Goal: Task Accomplishment & Management: Complete application form

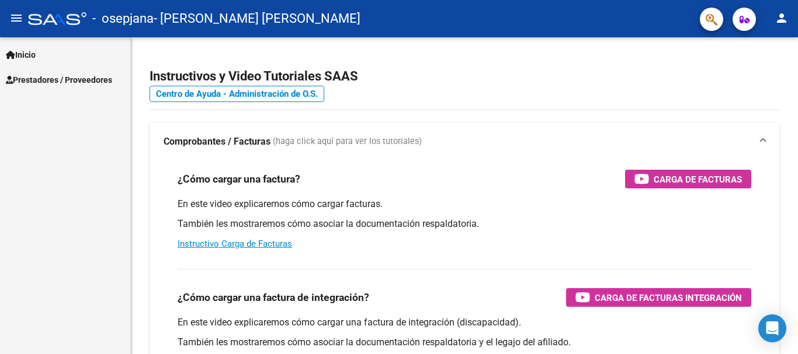
click at [51, 83] on span "Prestadores / Proveedores" at bounding box center [59, 80] width 106 height 13
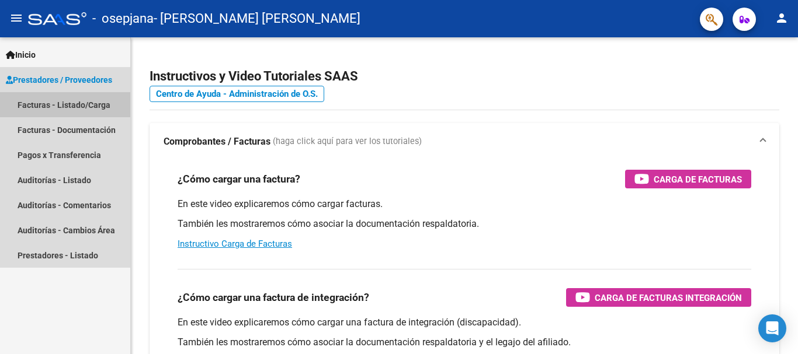
click at [46, 105] on link "Facturas - Listado/Carga" at bounding box center [65, 104] width 130 height 25
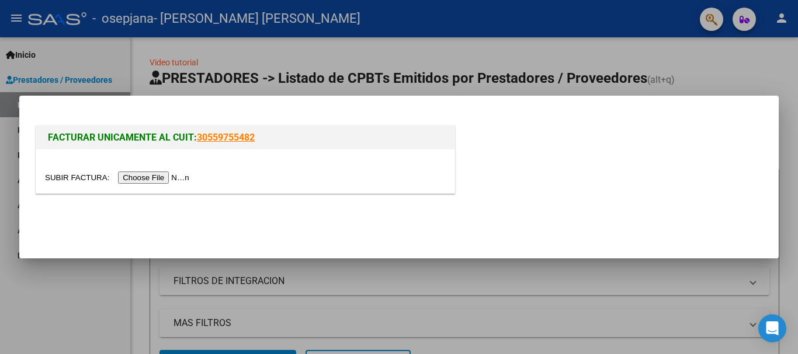
click at [173, 176] on input "file" at bounding box center [119, 178] width 148 height 12
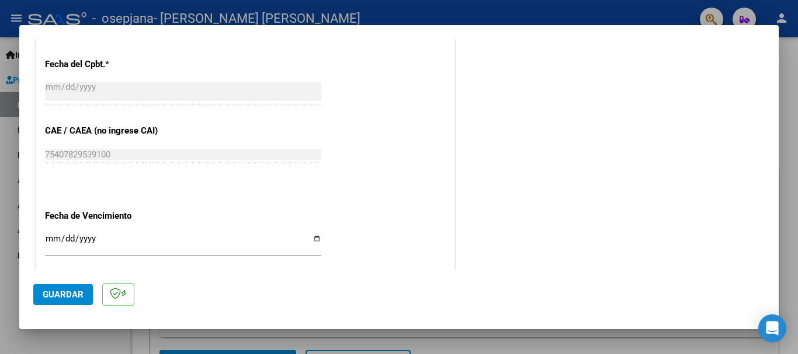
scroll to position [758, 0]
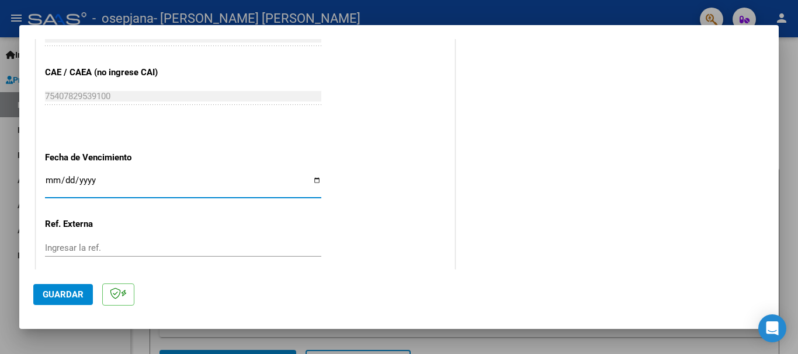
click at [312, 178] on input "Ingresar la fecha" at bounding box center [183, 185] width 276 height 19
type input "2025-10-16"
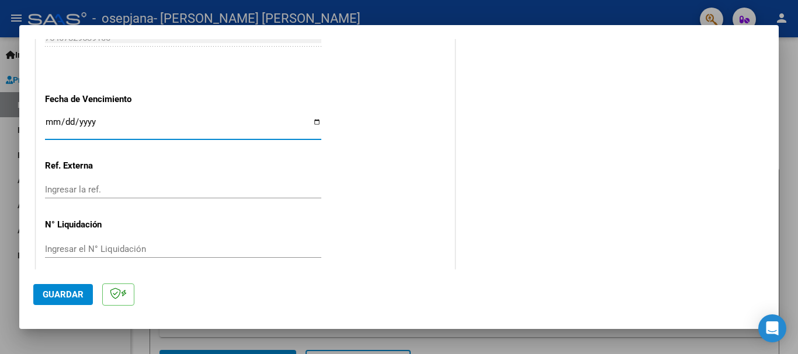
scroll to position [827, 0]
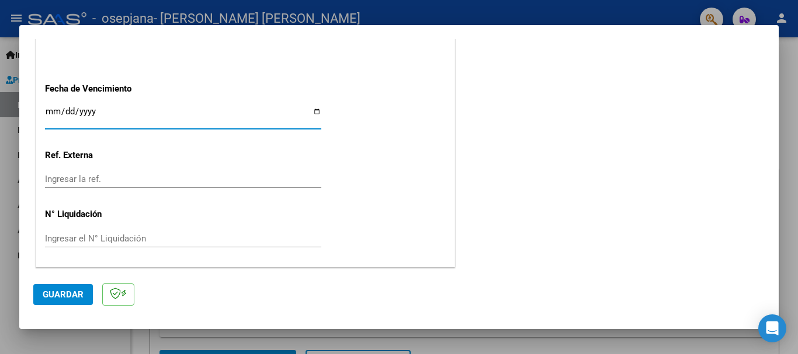
click at [59, 293] on span "Guardar" at bounding box center [63, 295] width 41 height 11
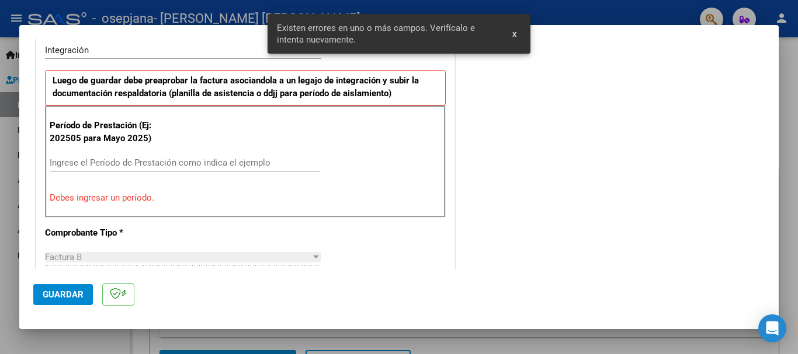
scroll to position [291, 0]
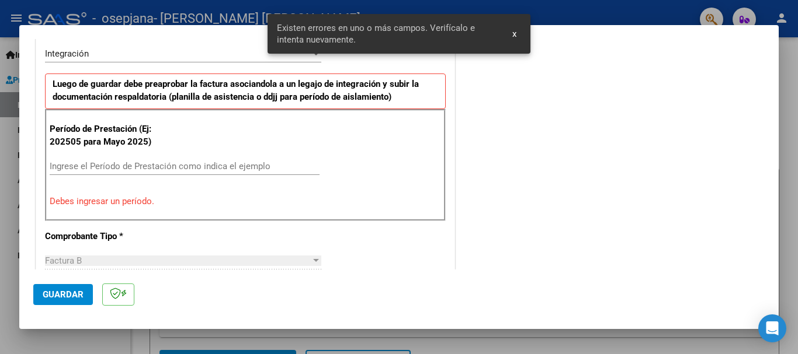
click at [100, 161] on input "Ingrese el Período de Prestación como indica el ejemplo" at bounding box center [185, 166] width 270 height 11
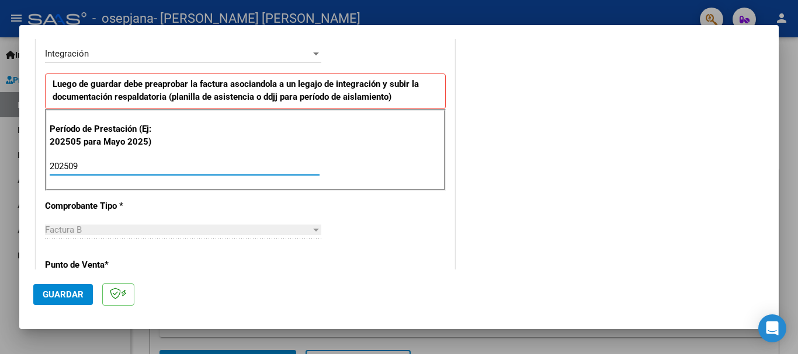
scroll to position [350, 0]
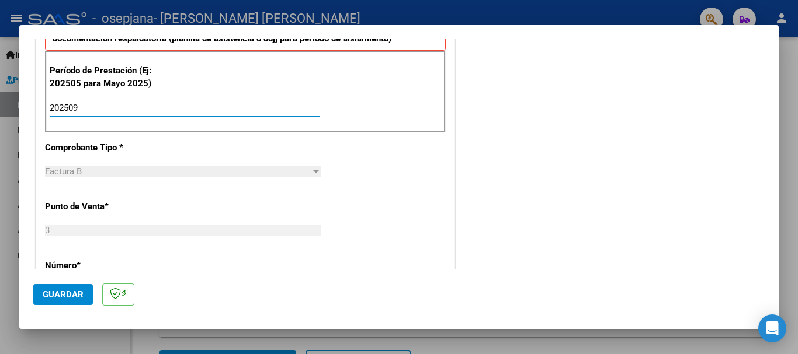
type input "202509"
click at [68, 297] on span "Guardar" at bounding box center [63, 295] width 41 height 11
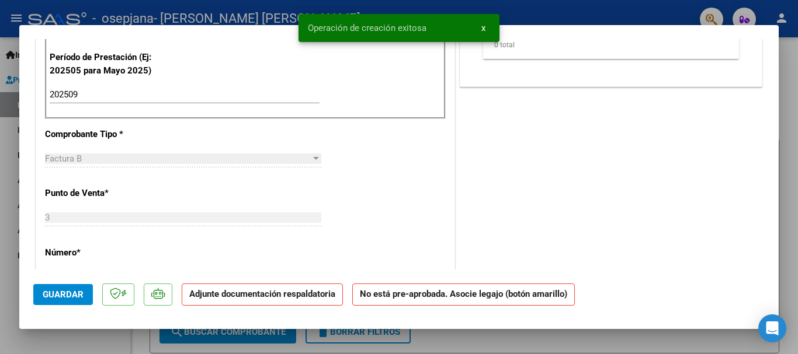
scroll to position [0, 0]
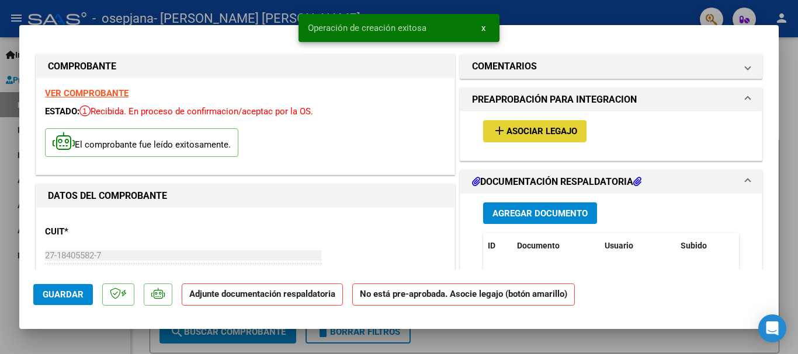
click at [524, 123] on button "add Asociar Legajo" at bounding box center [534, 131] width 103 height 22
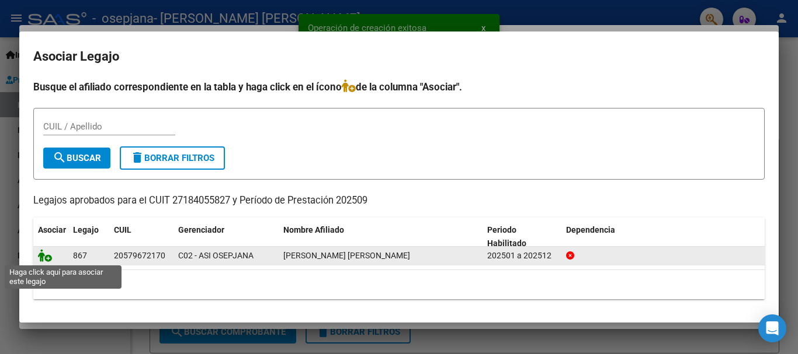
click at [48, 259] on icon at bounding box center [45, 255] width 14 height 13
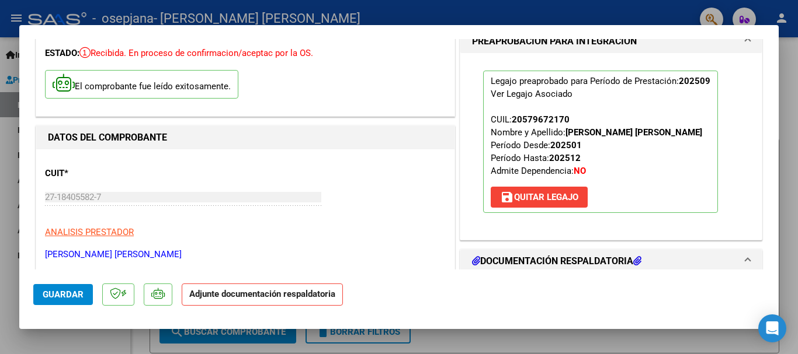
scroll to position [234, 0]
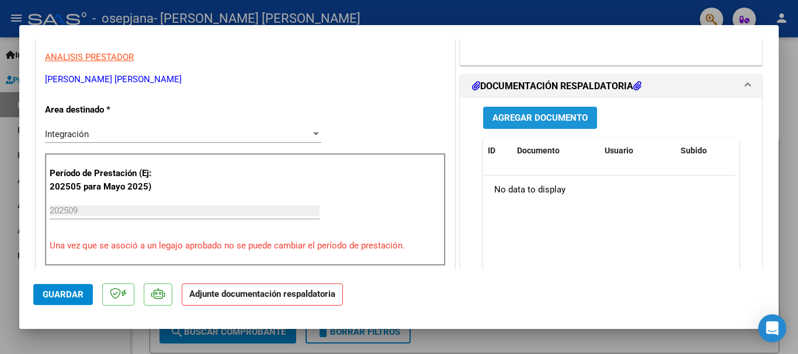
click at [542, 114] on span "Agregar Documento" at bounding box center [539, 118] width 95 height 11
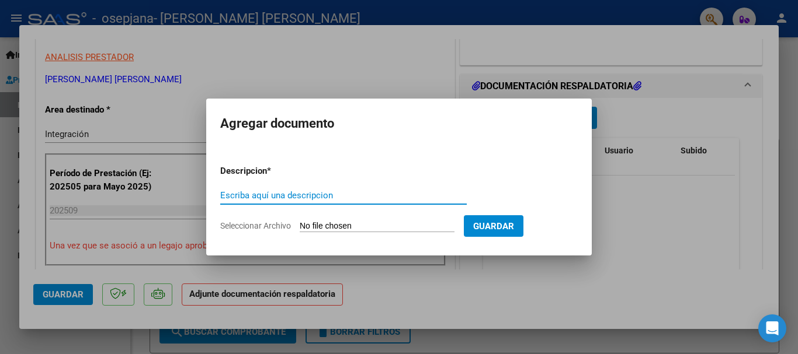
click at [294, 195] on input "Escriba aquí una descripcion" at bounding box center [343, 195] width 246 height 11
type input "planilla de asitencia"
click at [312, 220] on form "Descripcion * planilla de asitencia Escriba aquí una descripcion Seleccionar Ar…" at bounding box center [398, 198] width 357 height 85
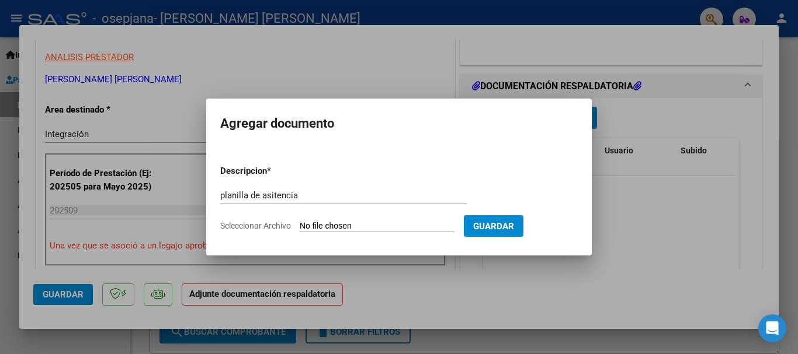
click at [370, 222] on input "Seleccionar Archivo" at bounding box center [377, 226] width 155 height 11
type input "C:\fakepath\planilla de asistencia Septiembre 2025 Quiroga Yoel .pdf"
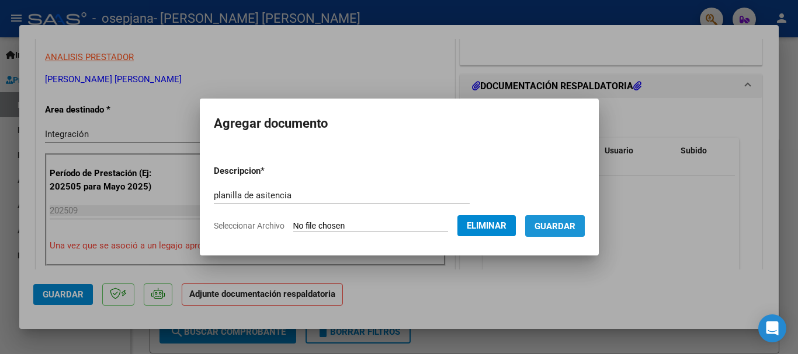
click at [551, 226] on span "Guardar" at bounding box center [554, 226] width 41 height 11
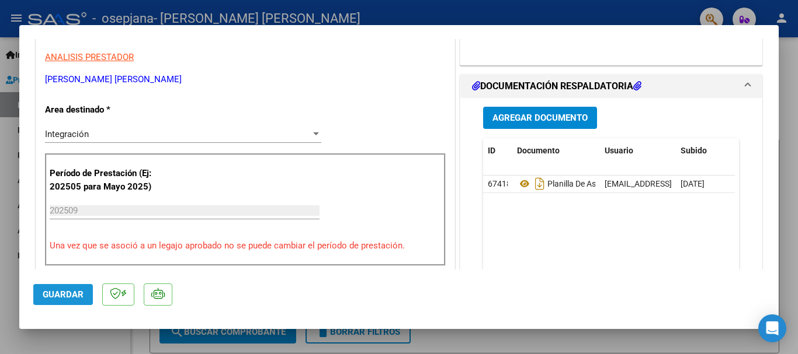
click at [64, 294] on span "Guardar" at bounding box center [63, 295] width 41 height 11
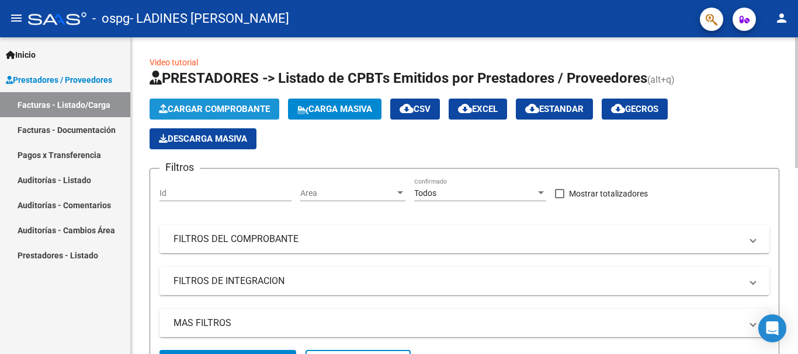
click at [204, 102] on button "Cargar Comprobante" at bounding box center [214, 109] width 130 height 21
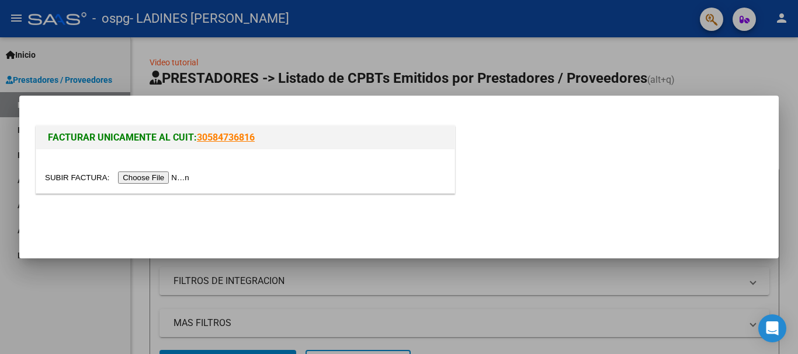
click at [140, 179] on input "file" at bounding box center [119, 178] width 148 height 12
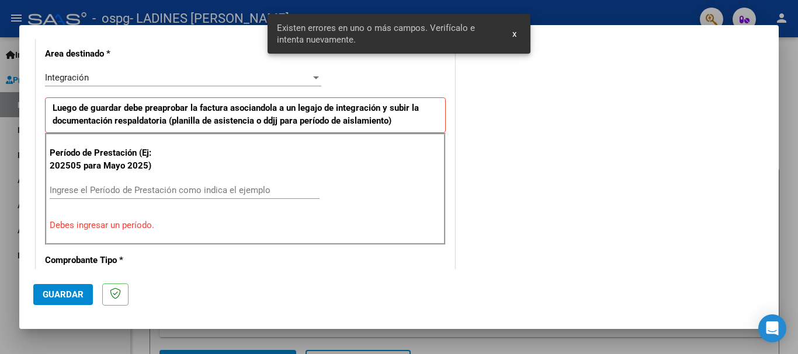
scroll to position [270, 0]
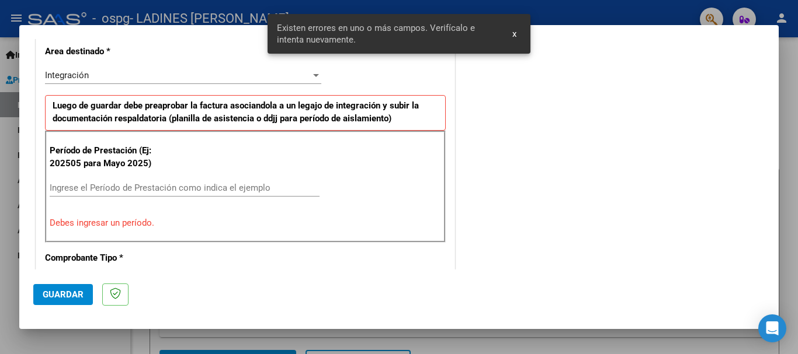
click at [134, 187] on input "Ingrese el Período de Prestación como indica el ejemplo" at bounding box center [185, 188] width 270 height 11
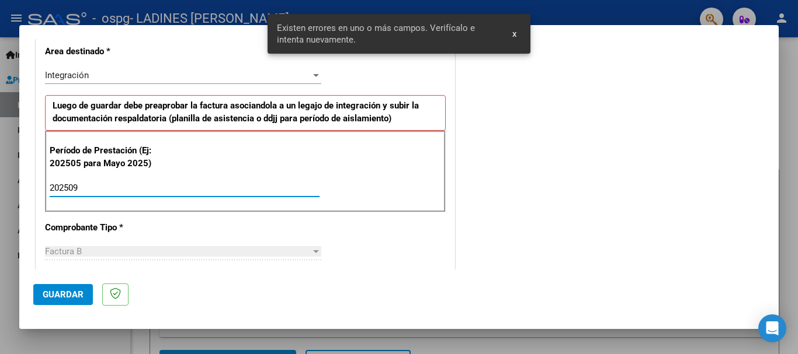
type input "202509"
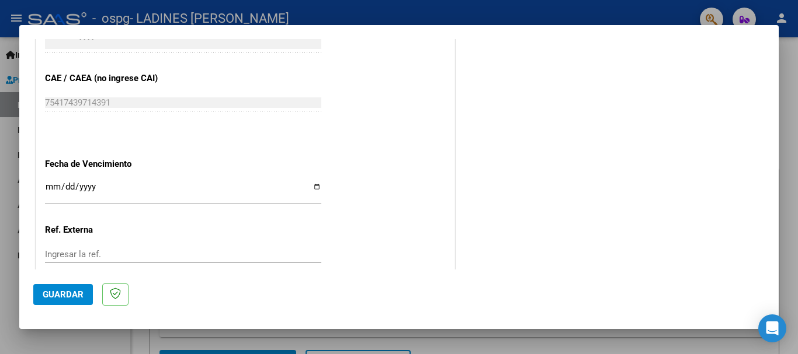
scroll to position [737, 0]
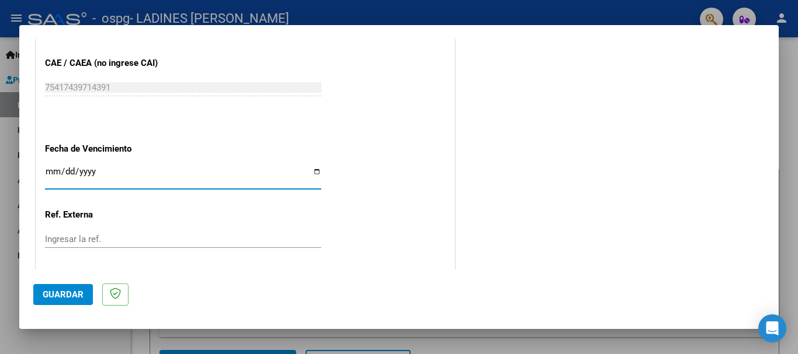
click at [143, 173] on input "Ingresar la fecha" at bounding box center [183, 176] width 276 height 19
click at [311, 172] on input "Ingresar la fecha" at bounding box center [183, 176] width 276 height 19
type input "[DATE]"
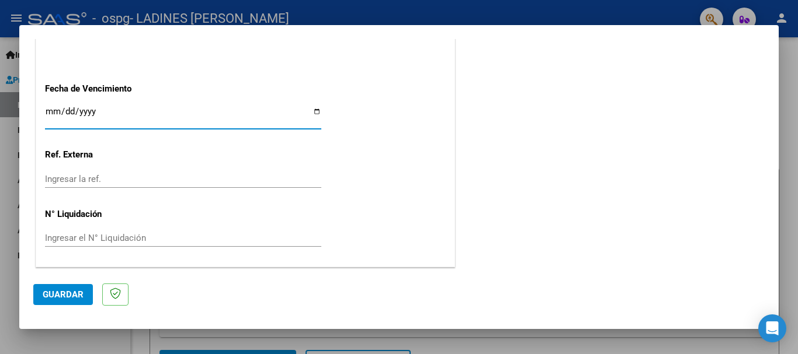
click at [72, 290] on span "Guardar" at bounding box center [63, 295] width 41 height 11
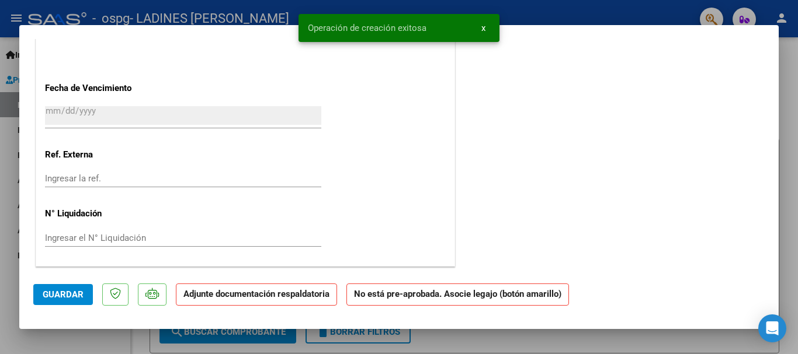
scroll to position [0, 0]
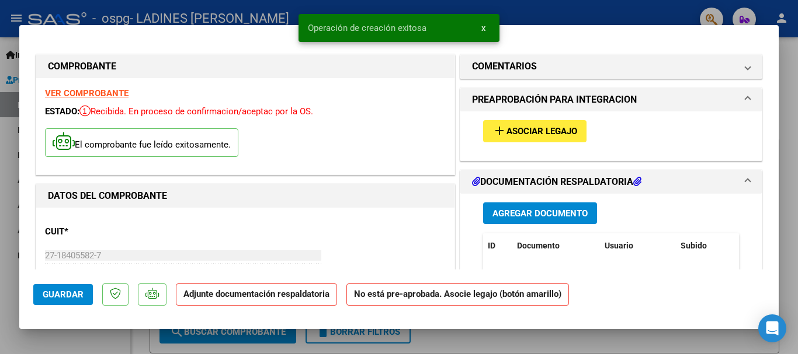
click at [535, 133] on span "Asociar Legajo" at bounding box center [541, 132] width 71 height 11
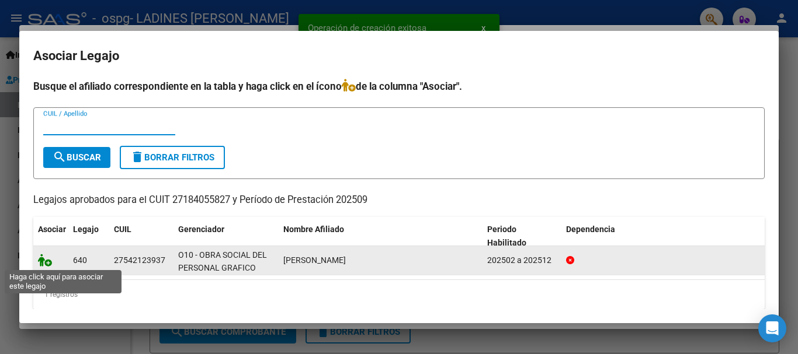
click at [46, 262] on icon at bounding box center [45, 260] width 14 height 13
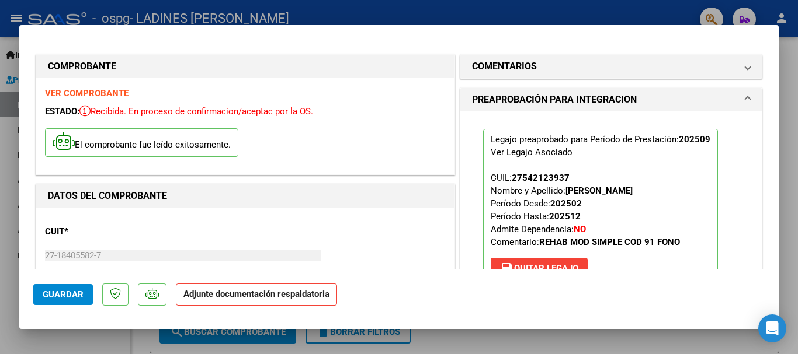
scroll to position [117, 0]
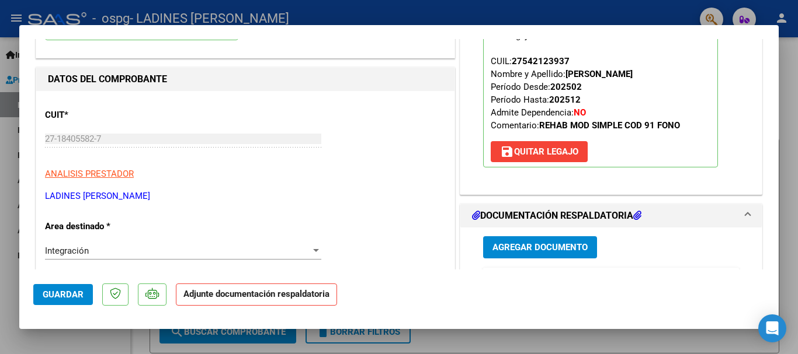
click at [530, 248] on span "Agregar Documento" at bounding box center [539, 248] width 95 height 11
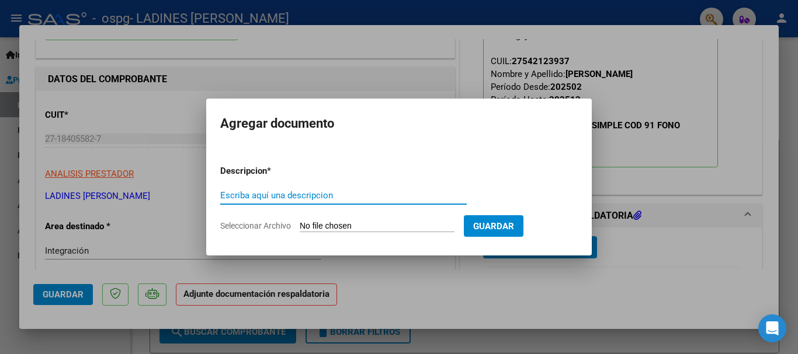
click at [296, 200] on input "Escriba aquí una descripcion" at bounding box center [343, 195] width 246 height 11
type input "planilla de asistencia"
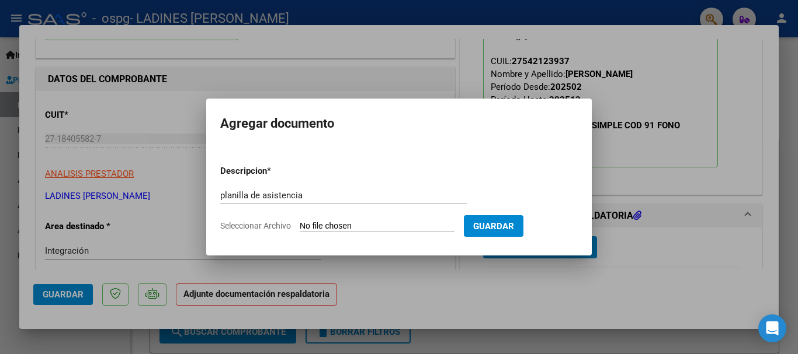
click at [315, 228] on input "Seleccionar Archivo" at bounding box center [377, 226] width 155 height 11
type input "C:\fakepath\planilla de asistencia Septiembre 2025 Cristal Luisana .pdf"
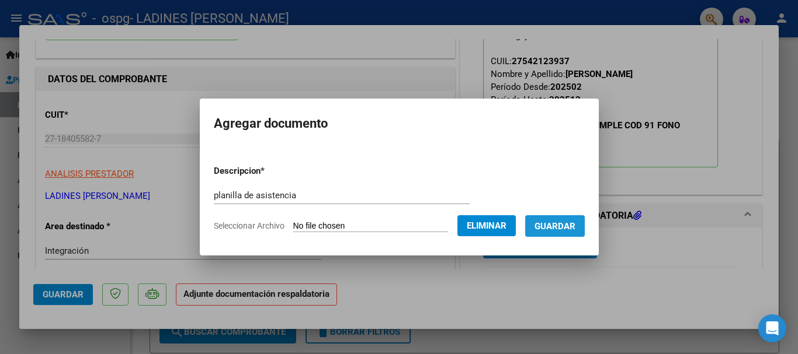
click at [574, 224] on span "Guardar" at bounding box center [554, 226] width 41 height 11
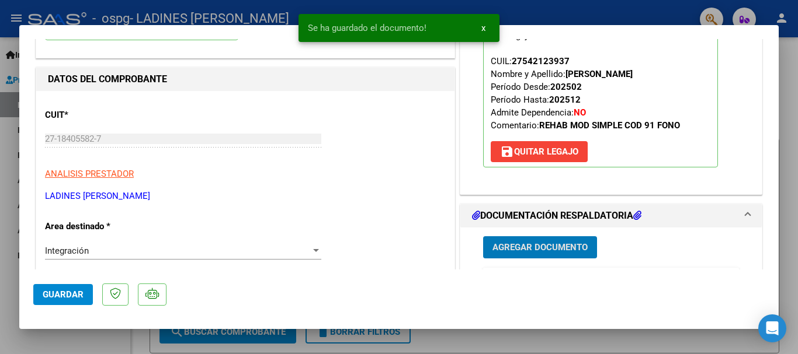
click at [76, 294] on span "Guardar" at bounding box center [63, 295] width 41 height 11
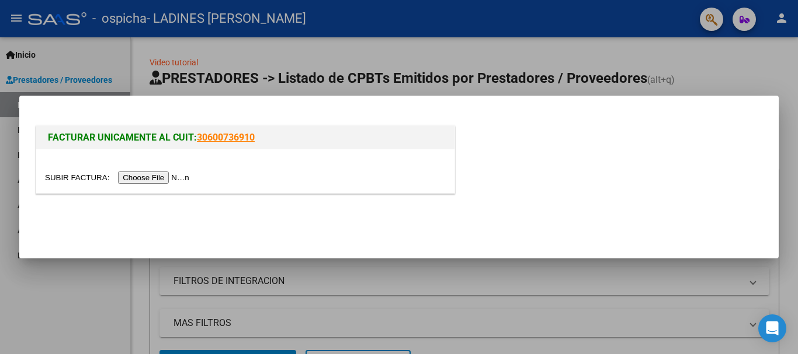
click at [161, 175] on input "file" at bounding box center [119, 178] width 148 height 12
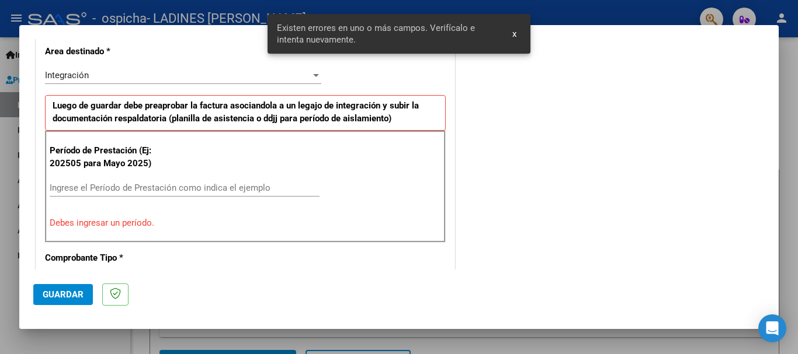
scroll to position [291, 0]
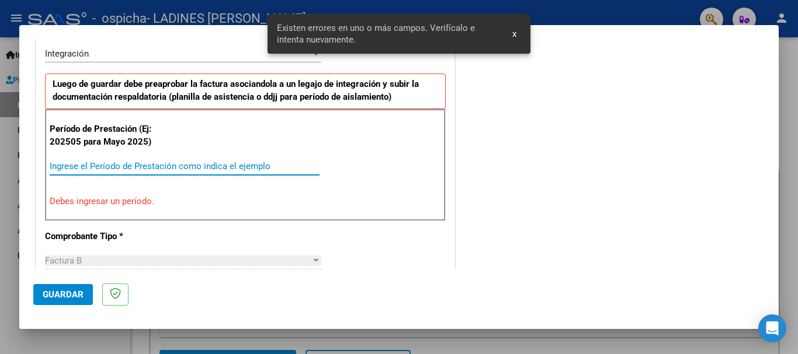
click at [124, 171] on input "Ingrese el Período de Prestación como indica el ejemplo" at bounding box center [185, 166] width 270 height 11
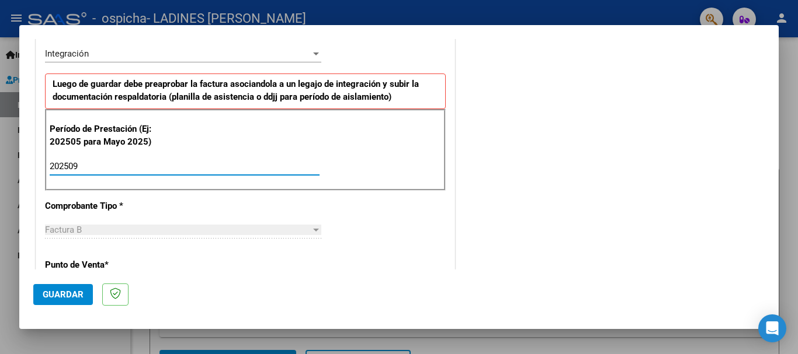
type input "202509"
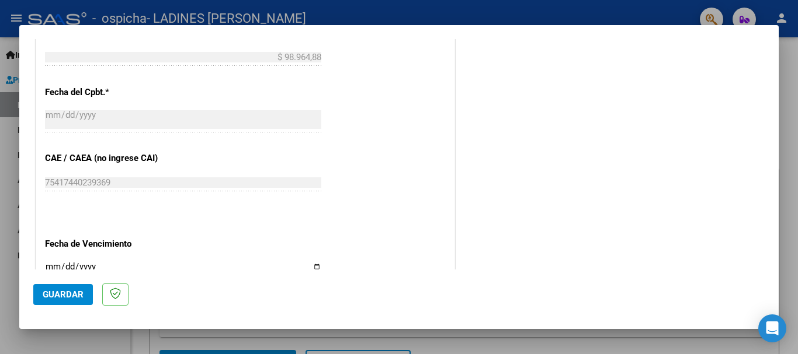
scroll to position [700, 0]
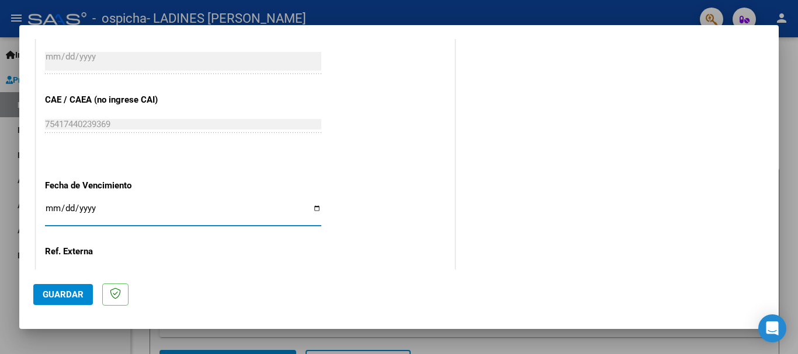
click at [117, 214] on input "Ingresar la fecha" at bounding box center [183, 213] width 276 height 19
click at [311, 213] on input "Ingresar la fecha" at bounding box center [183, 213] width 276 height 19
type input "[DATE]"
click at [51, 293] on span "Guardar" at bounding box center [63, 295] width 41 height 11
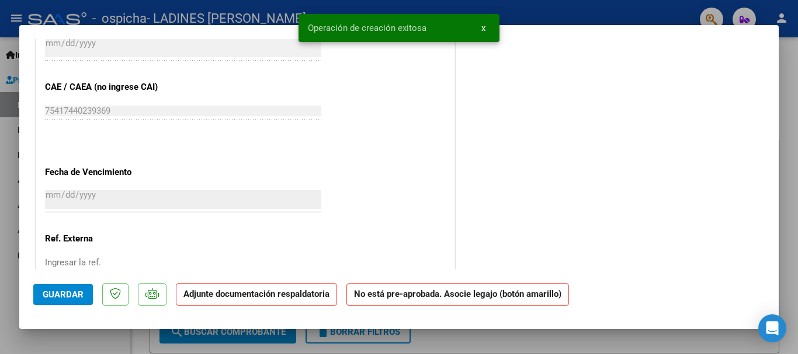
scroll to position [0, 0]
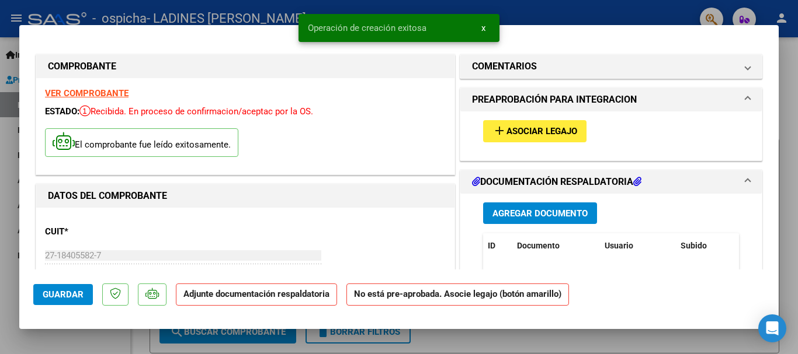
click at [554, 127] on span "Asociar Legajo" at bounding box center [541, 132] width 71 height 11
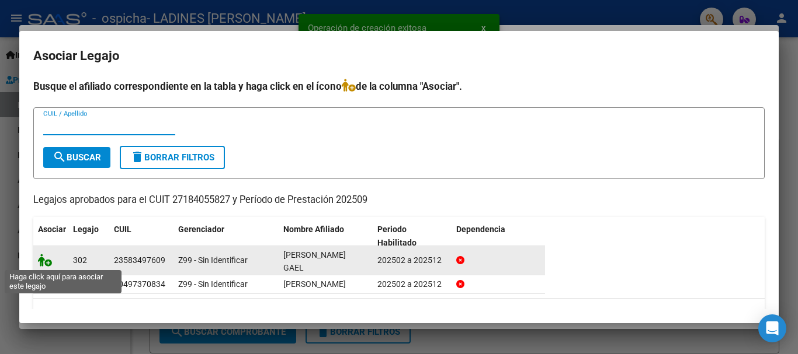
click at [44, 262] on icon at bounding box center [45, 260] width 14 height 13
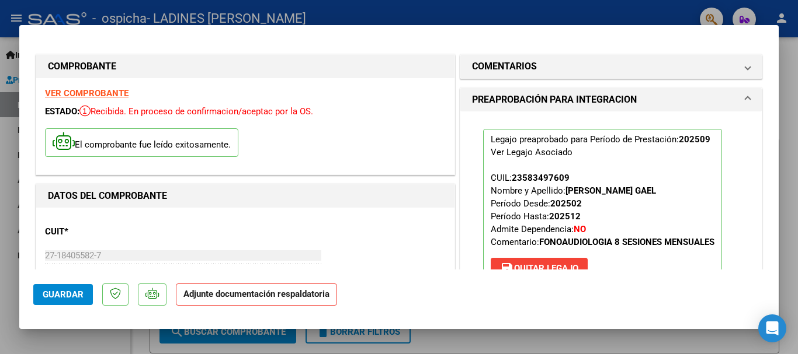
scroll to position [175, 0]
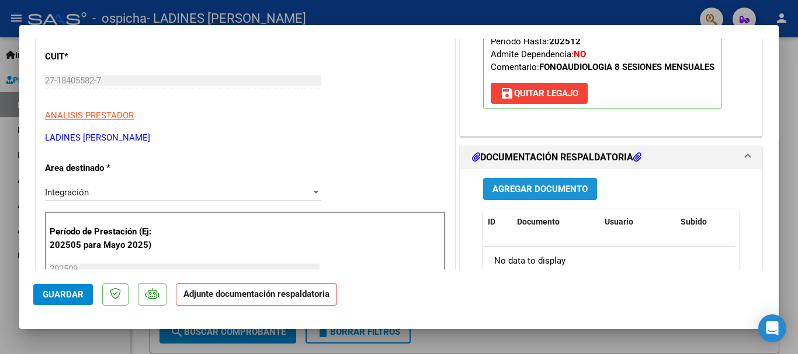
click at [549, 182] on button "Agregar Documento" at bounding box center [540, 189] width 114 height 22
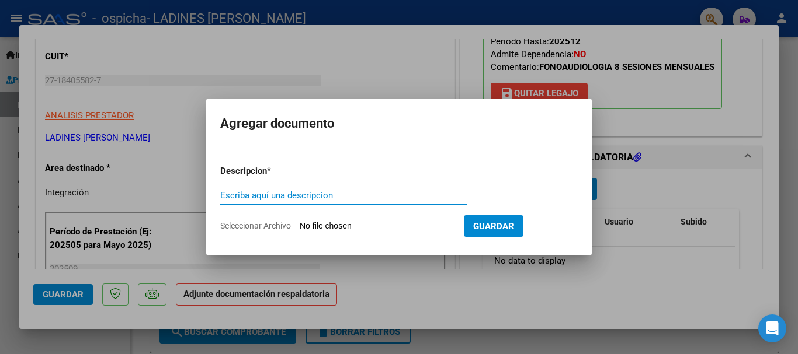
click at [267, 196] on input "Escriba aquí una descripcion" at bounding box center [343, 195] width 246 height 11
drag, startPoint x: 263, startPoint y: 198, endPoint x: 274, endPoint y: 197, distance: 11.1
click at [274, 197] on input "planilla de aisstencia" at bounding box center [343, 195] width 246 height 11
type input "planilla de asistencia"
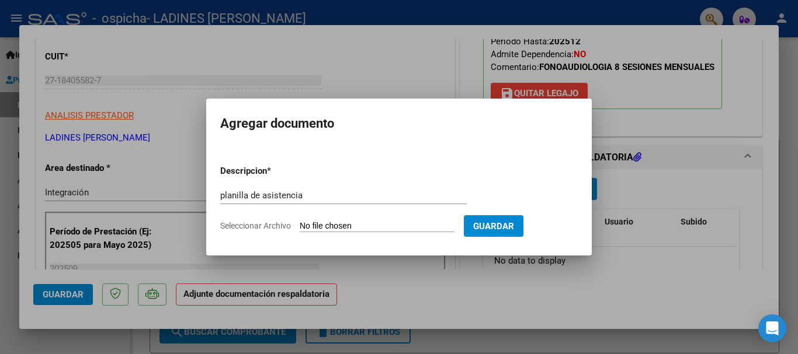
click at [335, 228] on input "Seleccionar Archivo" at bounding box center [377, 226] width 155 height 11
type input "C:\fakepath\planilla de asistencia Septiembre 2025 Vilches Matías .pdf"
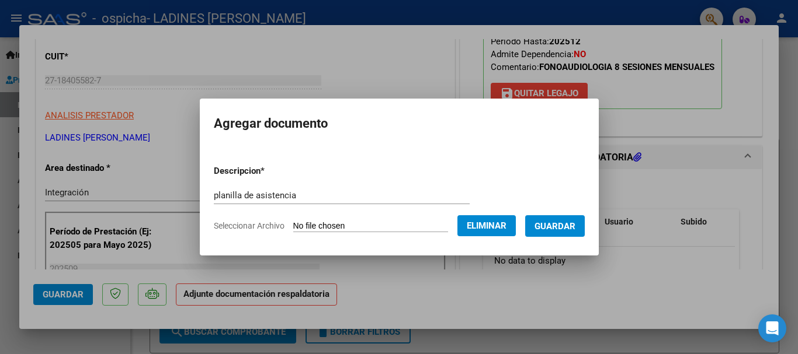
click at [573, 232] on button "Guardar" at bounding box center [555, 226] width 60 height 22
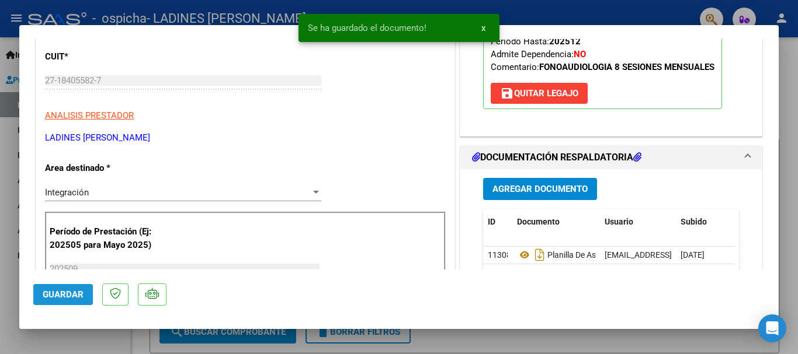
click at [55, 295] on span "Guardar" at bounding box center [63, 295] width 41 height 11
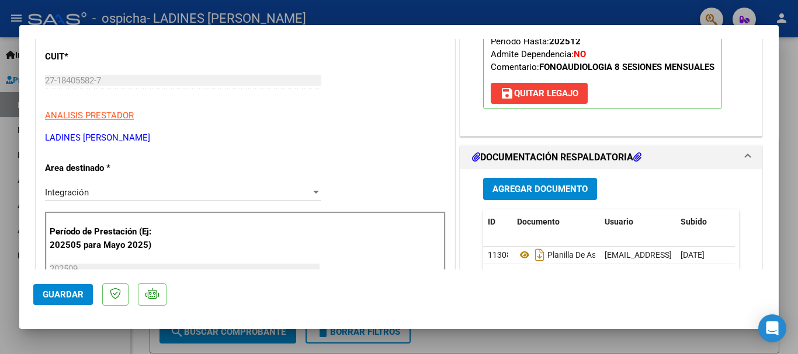
click at [496, 348] on div at bounding box center [399, 177] width 798 height 354
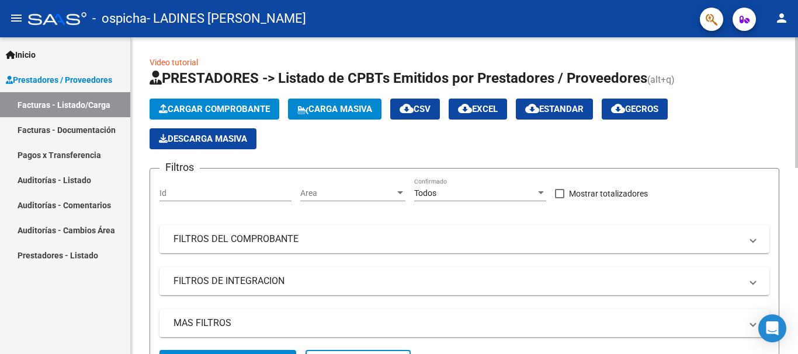
click at [178, 105] on span "Cargar Comprobante" at bounding box center [214, 109] width 111 height 11
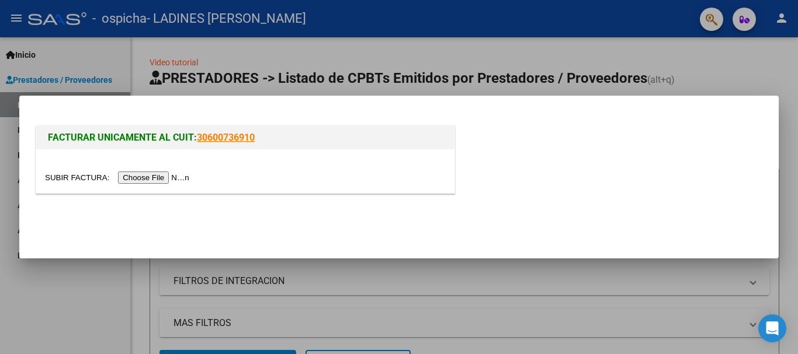
click at [150, 176] on input "file" at bounding box center [119, 178] width 148 height 12
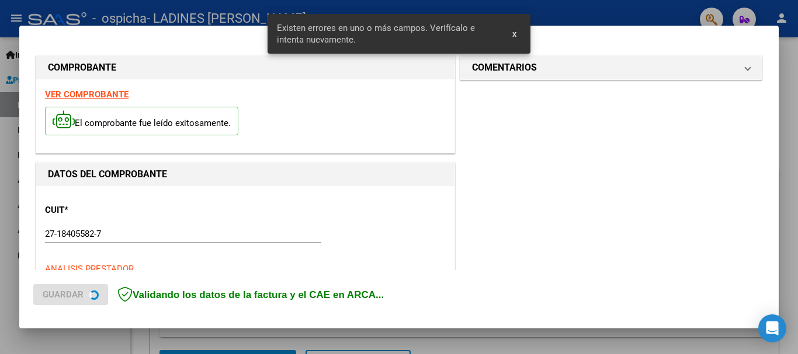
scroll to position [291, 0]
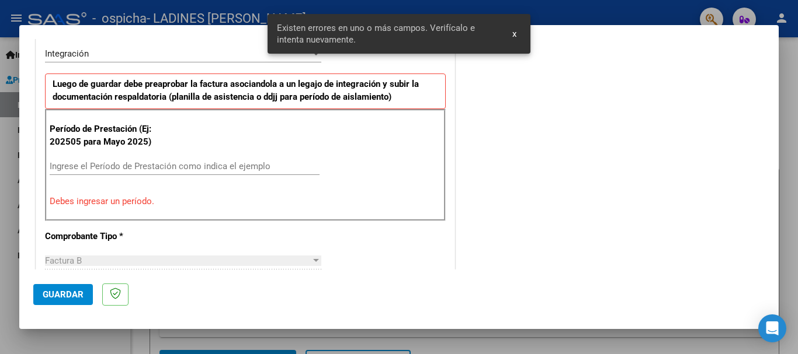
click at [175, 169] on input "Ingrese el Período de Prestación como indica el ejemplo" at bounding box center [185, 166] width 270 height 11
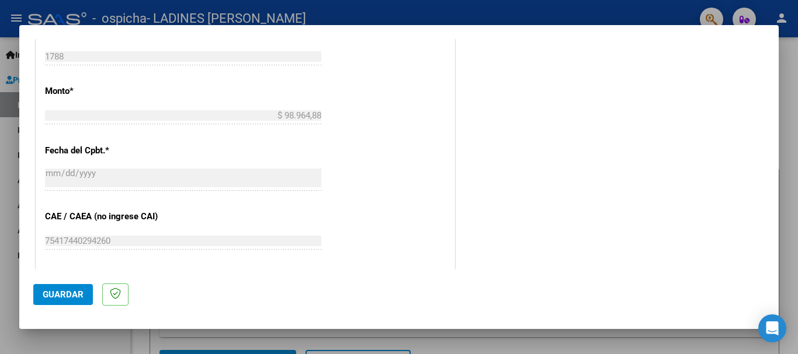
scroll to position [700, 0]
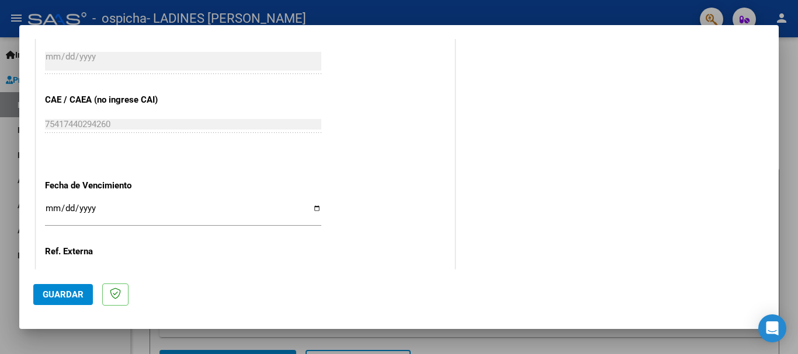
type input "202509"
click at [314, 207] on input "Ingresar la fecha" at bounding box center [183, 213] width 276 height 19
type input "[DATE]"
click at [75, 295] on span "Guardar" at bounding box center [63, 295] width 41 height 11
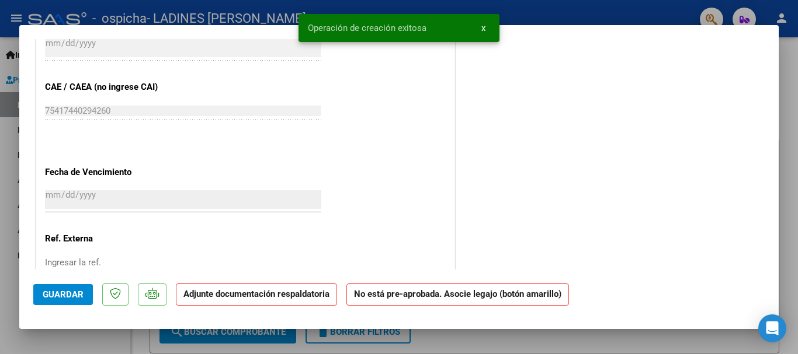
scroll to position [0, 0]
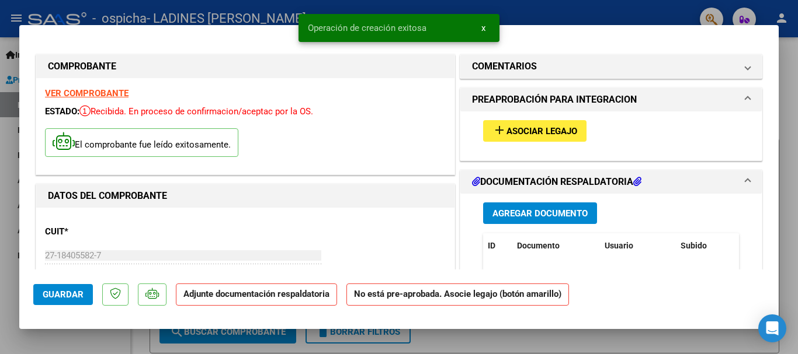
click at [576, 134] on button "add Asociar Legajo" at bounding box center [534, 131] width 103 height 22
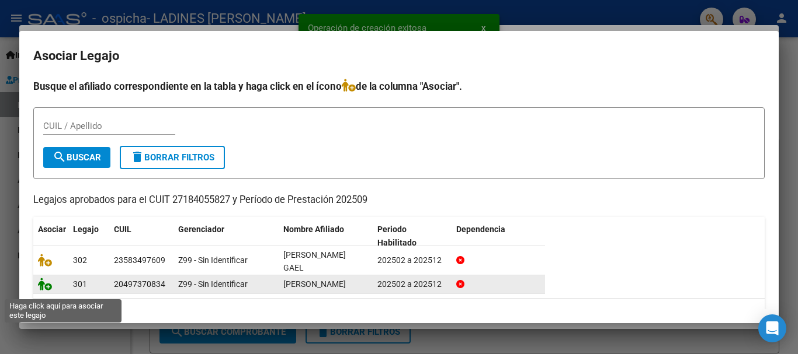
click at [48, 291] on icon at bounding box center [45, 284] width 14 height 13
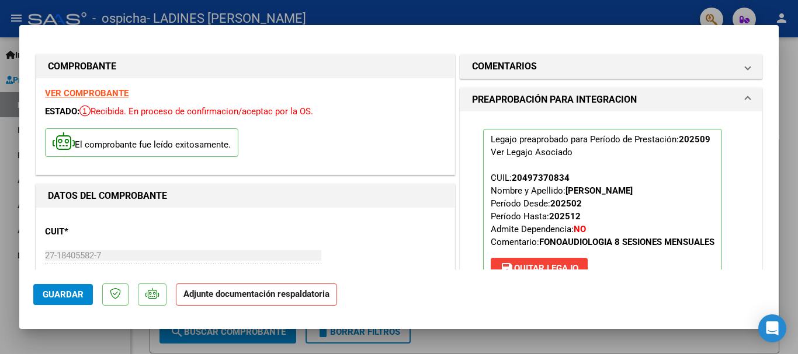
scroll to position [175, 0]
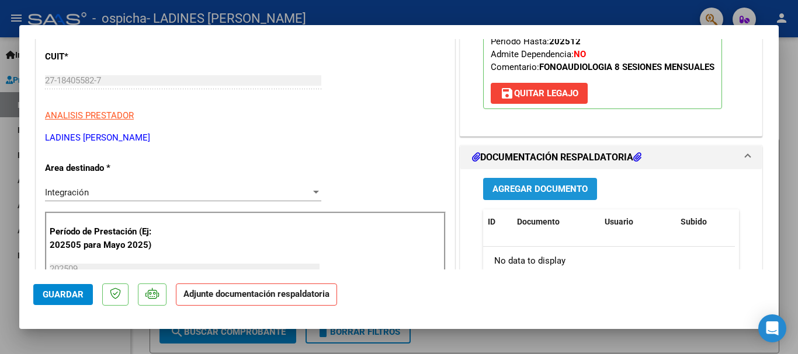
click at [549, 190] on span "Agregar Documento" at bounding box center [539, 190] width 95 height 11
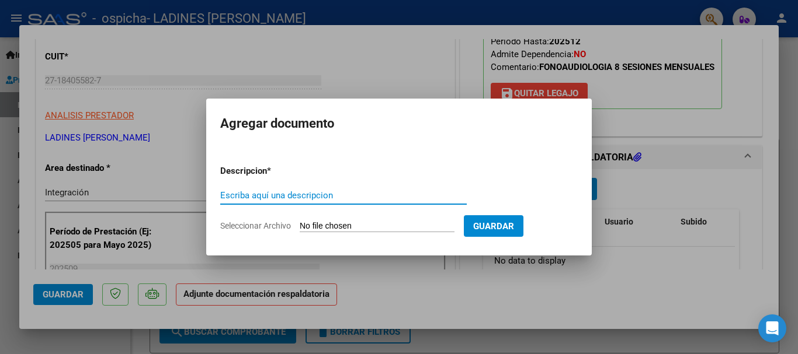
click at [339, 196] on input "Escriba aquí una descripcion" at bounding box center [343, 195] width 246 height 11
type input "planilla de asistencia"
click at [323, 223] on input "Seleccionar Archivo" at bounding box center [377, 226] width 155 height 11
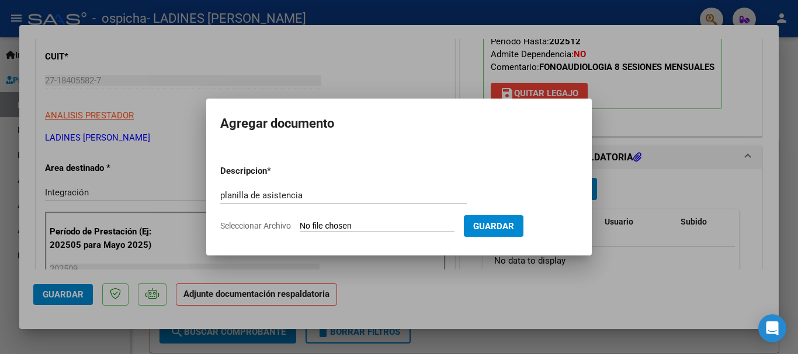
type input "C:\fakepath\planilla de asistencia Septiembre 2025 Vilches Lautaro .pdf"
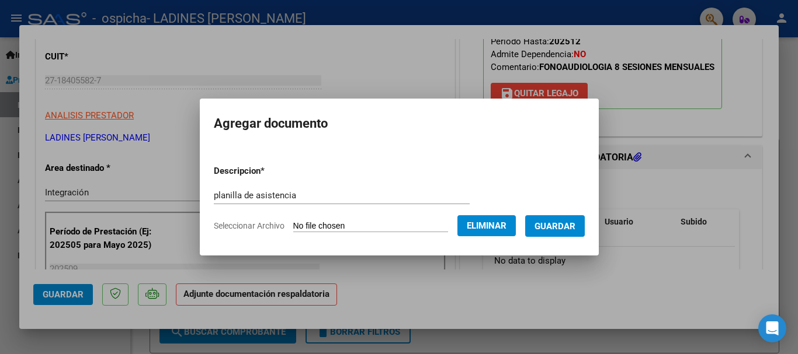
click at [575, 223] on span "Guardar" at bounding box center [554, 226] width 41 height 11
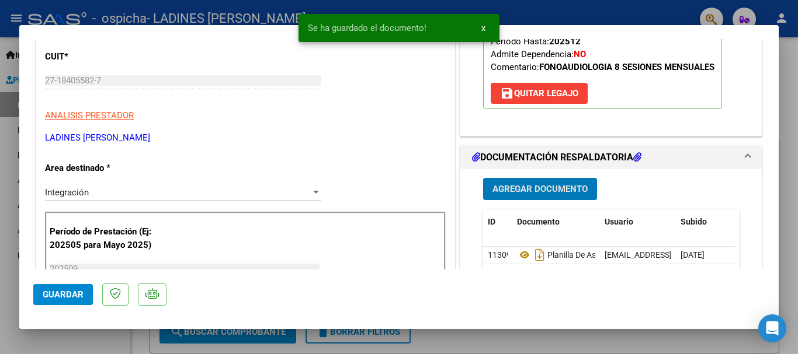
click at [60, 295] on span "Guardar" at bounding box center [63, 295] width 41 height 11
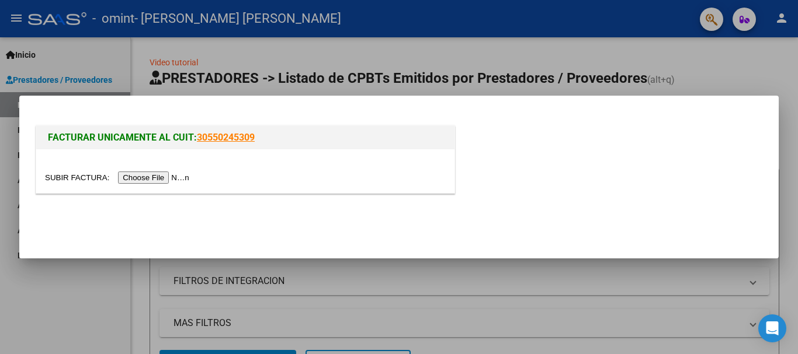
click at [180, 178] on input "file" at bounding box center [119, 178] width 148 height 12
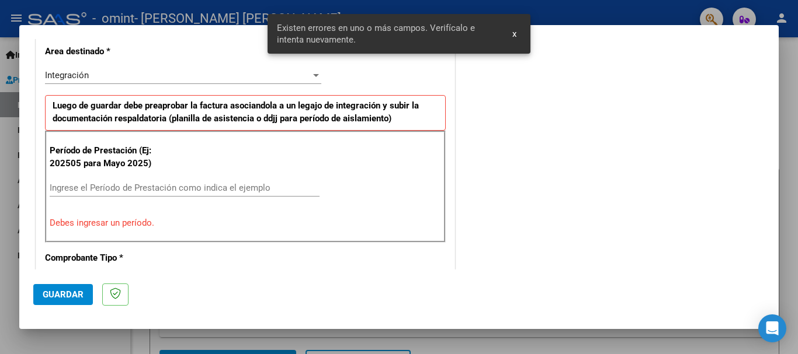
click at [171, 183] on input "Ingrese el Período de Prestación como indica el ejemplo" at bounding box center [185, 188] width 270 height 11
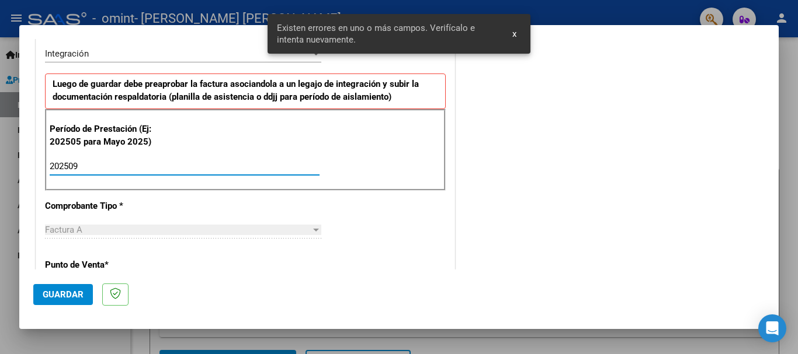
scroll to position [525, 0]
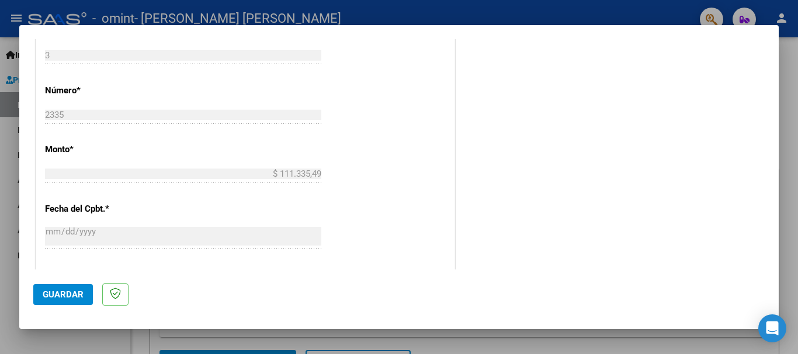
type input "202509"
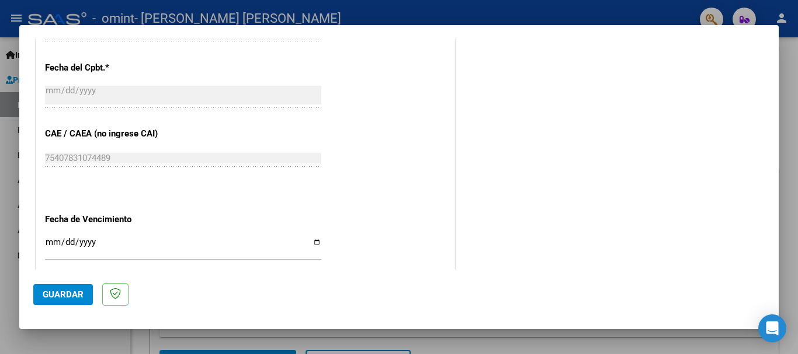
scroll to position [700, 0]
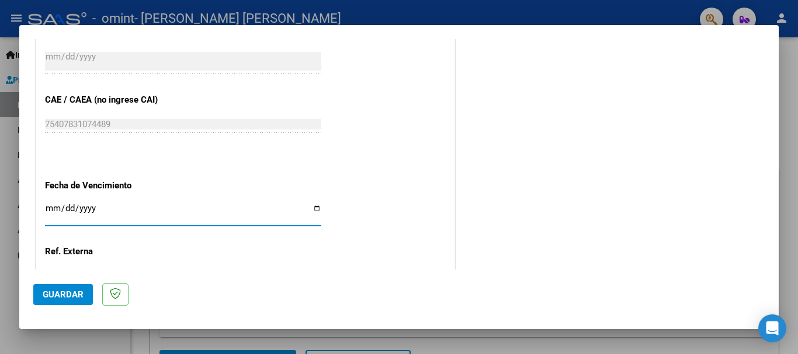
click at [312, 210] on input "Ingresar la fecha" at bounding box center [183, 213] width 276 height 19
type input "[DATE]"
click at [61, 293] on span "Guardar" at bounding box center [63, 295] width 41 height 11
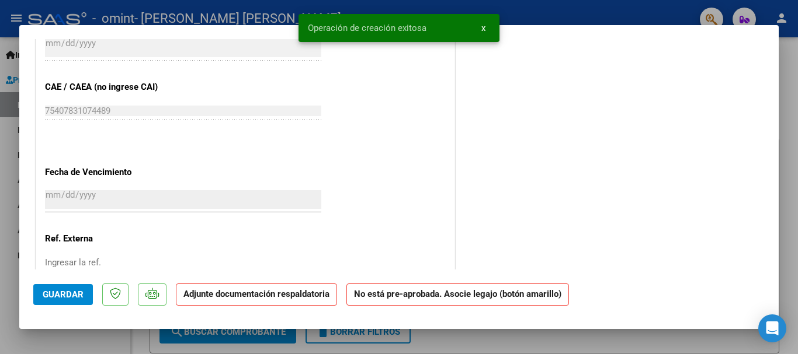
scroll to position [0, 0]
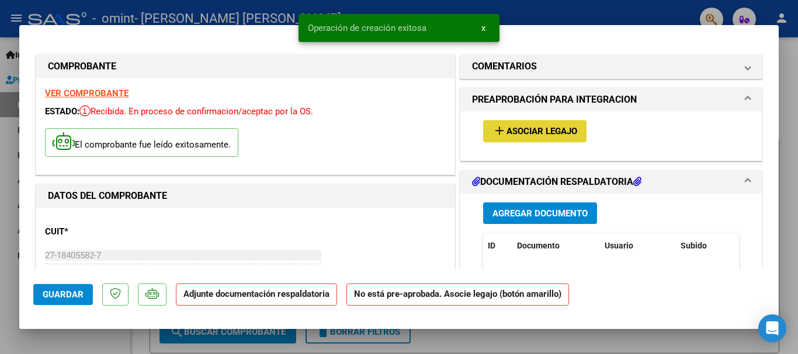
click at [532, 130] on span "Asociar Legajo" at bounding box center [541, 132] width 71 height 11
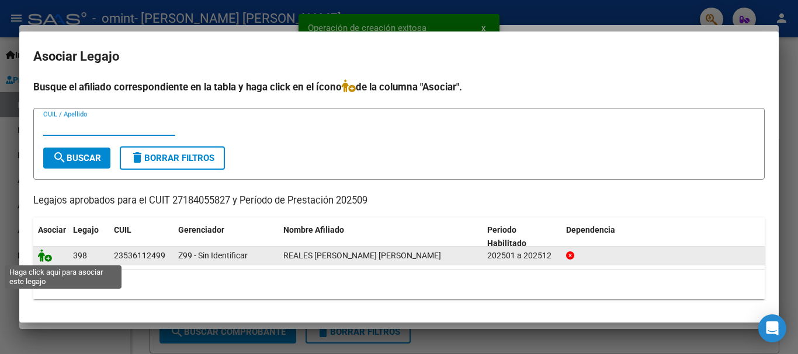
click at [46, 259] on icon at bounding box center [45, 255] width 14 height 13
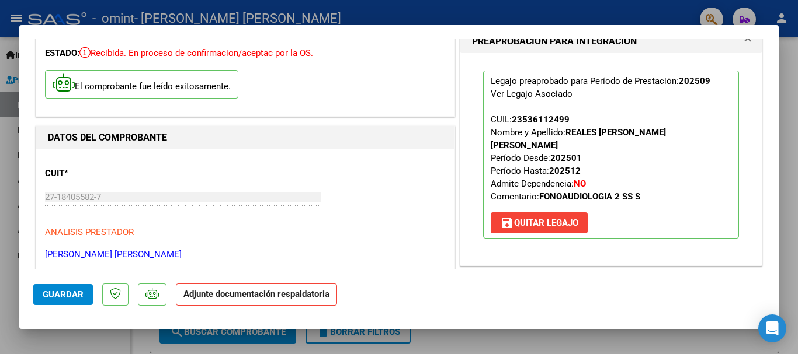
scroll to position [117, 0]
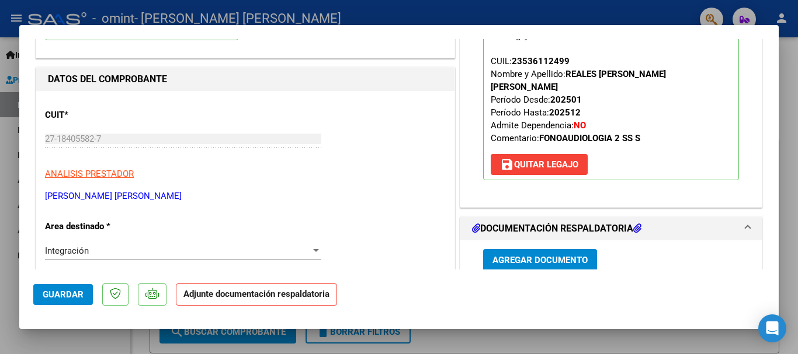
click at [523, 256] on span "Agregar Documento" at bounding box center [539, 261] width 95 height 11
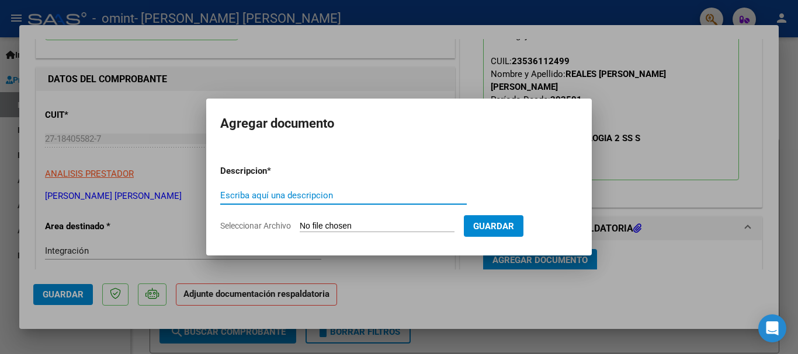
click at [292, 196] on input "Escriba aquí una descripcion" at bounding box center [343, 195] width 246 height 11
type input "PLANILLA DE ASISTENCIA"
click at [323, 225] on input "Seleccionar Archivo" at bounding box center [377, 226] width 155 height 11
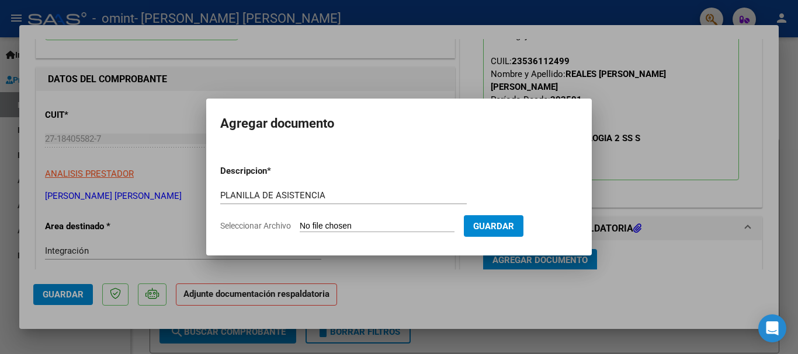
type input "C:\fakepath\planilla de asistencia [DATE] Reales [PERSON_NAME] .pdf"
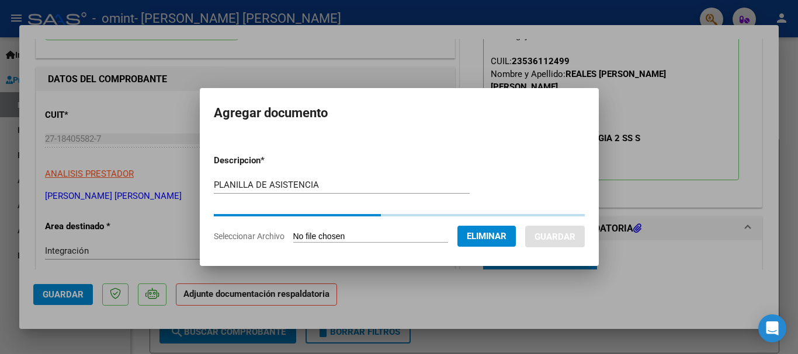
click at [503, 223] on form "Descripcion * PLANILLA DE ASISTENCIA Escriba aquí una descripcion Seleccionar A…" at bounding box center [399, 198] width 371 height 106
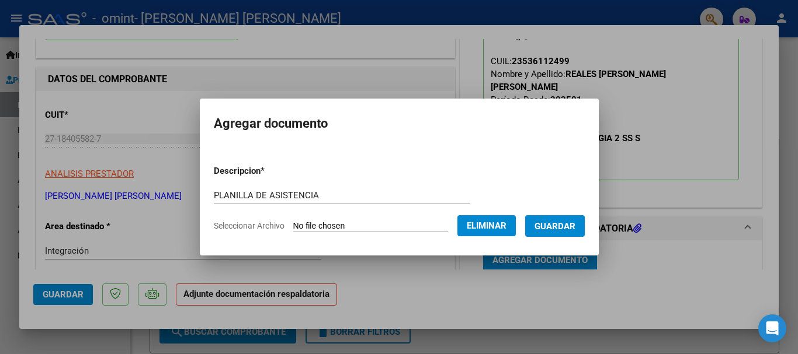
click at [568, 229] on span "Guardar" at bounding box center [554, 226] width 41 height 11
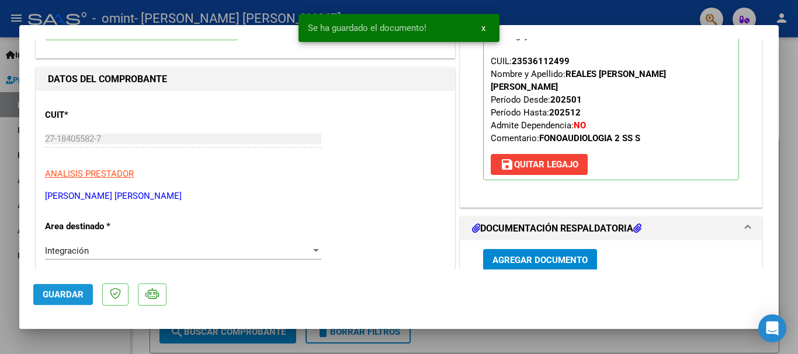
click at [55, 297] on span "Guardar" at bounding box center [63, 295] width 41 height 11
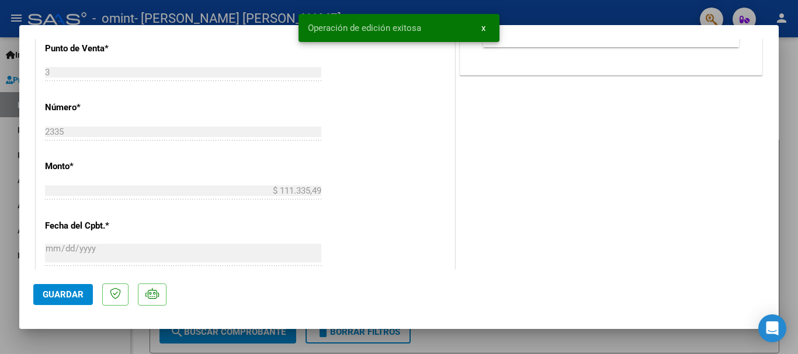
scroll to position [642, 0]
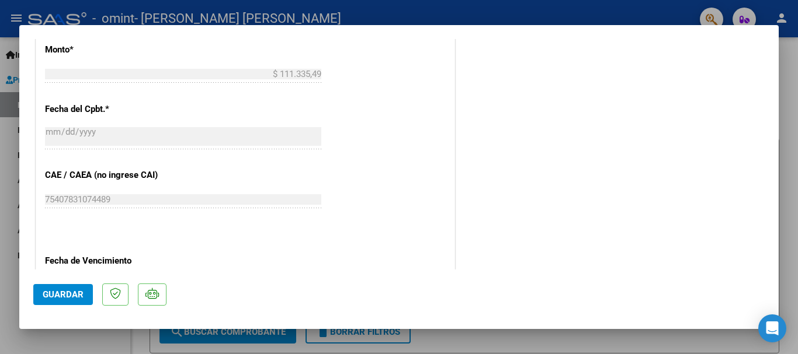
click at [408, 345] on div at bounding box center [399, 177] width 798 height 354
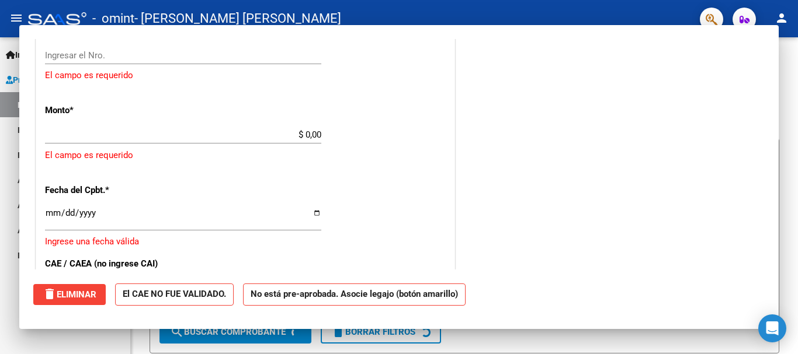
scroll to position [0, 0]
